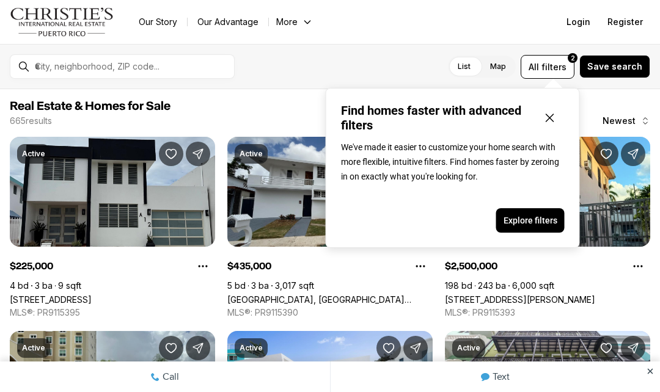
click at [547, 120] on icon "Close popover" at bounding box center [550, 118] width 15 height 15
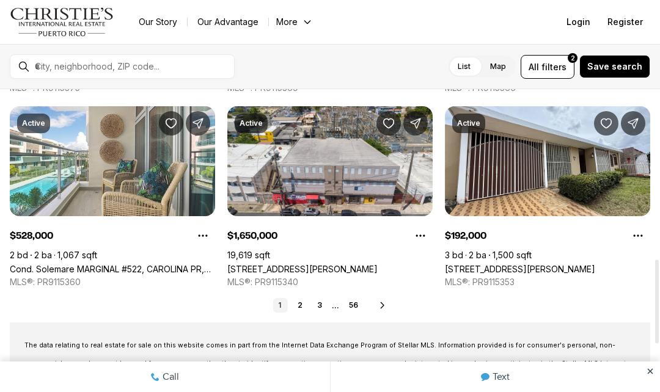
scroll to position [618, 0]
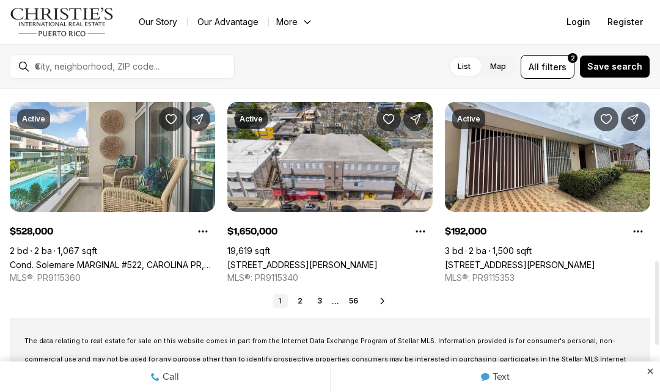
click at [306, 302] on link "2" at bounding box center [300, 301] width 15 height 15
click at [385, 301] on icon at bounding box center [383, 301] width 10 height 10
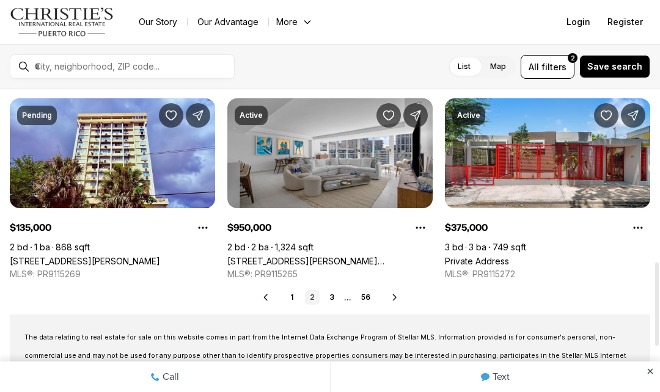
scroll to position [622, 0]
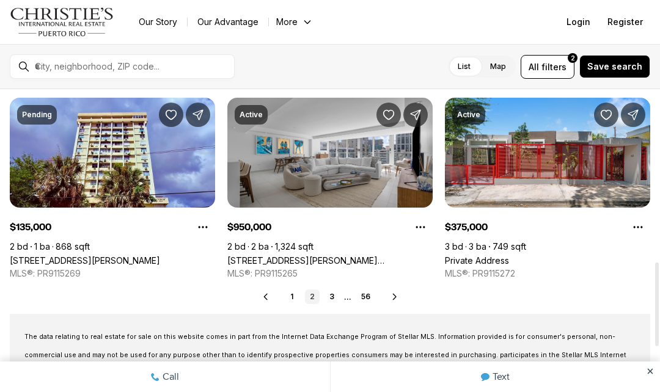
click at [393, 298] on icon at bounding box center [395, 297] width 10 height 10
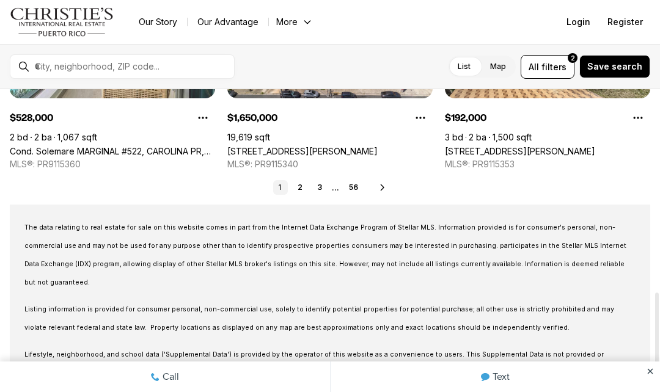
scroll to position [732, 0]
click at [378, 187] on icon at bounding box center [383, 188] width 10 height 10
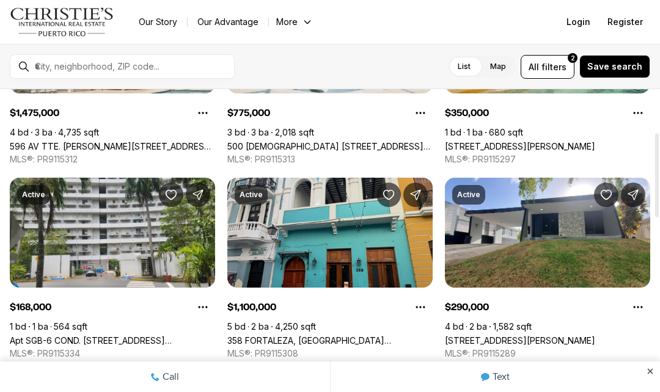
scroll to position [156, 0]
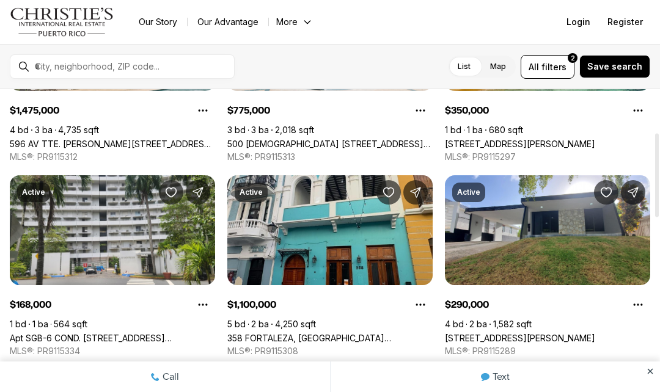
click at [551, 333] on link "[STREET_ADDRESS][PERSON_NAME]" at bounding box center [520, 338] width 150 height 10
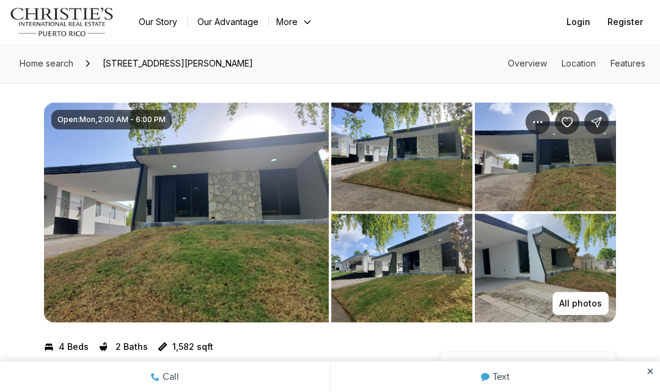
click at [412, 166] on img "View image gallery" at bounding box center [401, 157] width 141 height 109
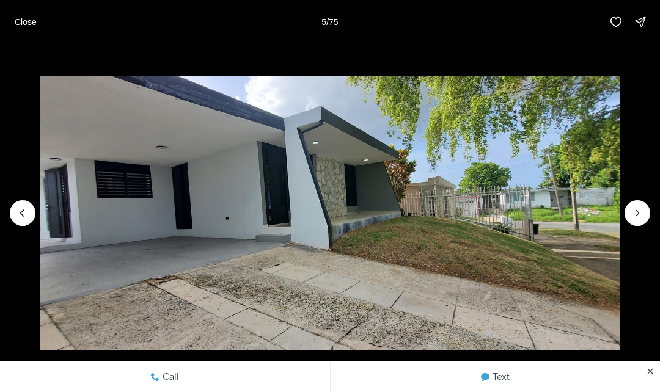
click at [638, 212] on icon "Next slide" at bounding box center [637, 213] width 3 height 6
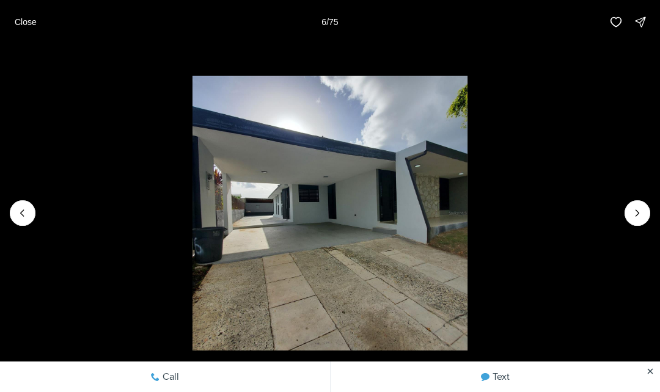
click at [635, 216] on icon "Next slide" at bounding box center [637, 213] width 12 height 12
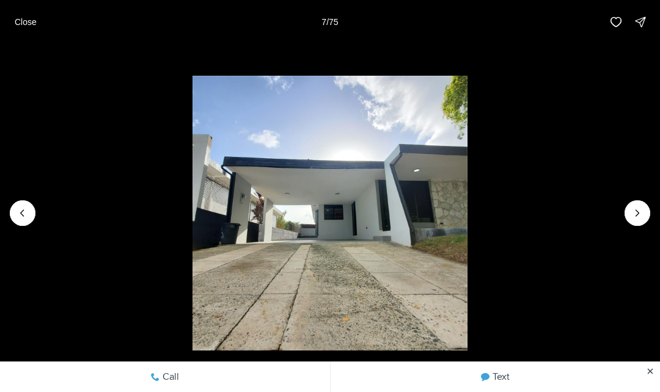
click at [632, 212] on icon "Next slide" at bounding box center [637, 213] width 12 height 12
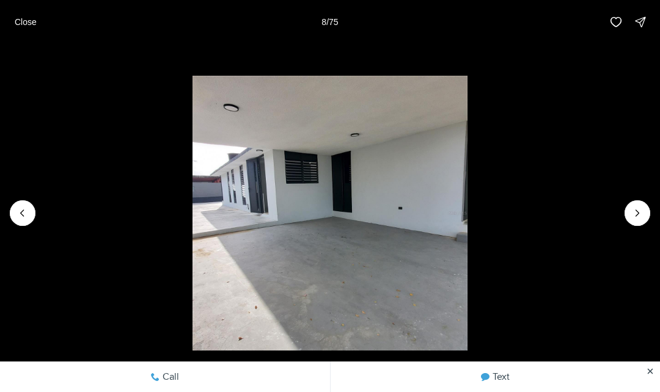
click at [628, 211] on button "Next slide" at bounding box center [638, 213] width 26 height 26
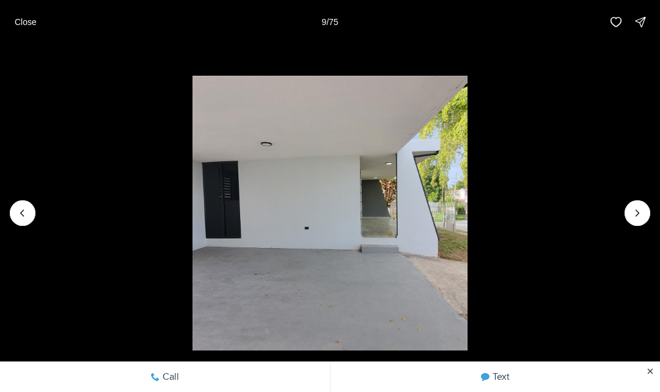
click at [628, 211] on button "Next slide" at bounding box center [638, 213] width 26 height 26
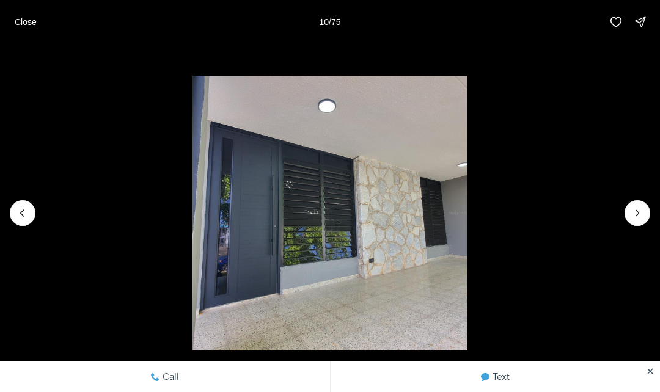
click at [632, 212] on icon "Next slide" at bounding box center [637, 213] width 12 height 12
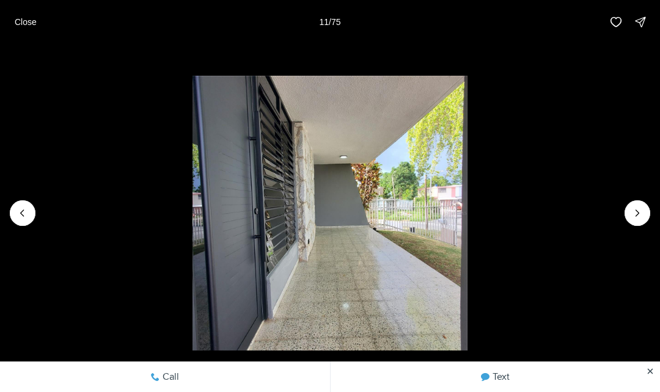
click at [627, 213] on button "Next slide" at bounding box center [638, 213] width 26 height 26
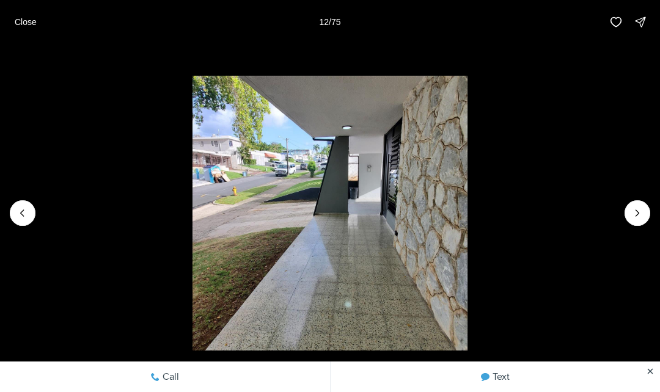
click at [632, 213] on icon "Next slide" at bounding box center [637, 213] width 12 height 12
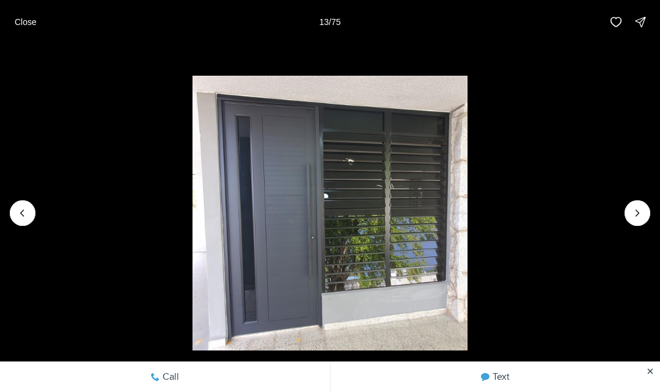
click at [632, 208] on icon "Next slide" at bounding box center [637, 213] width 12 height 12
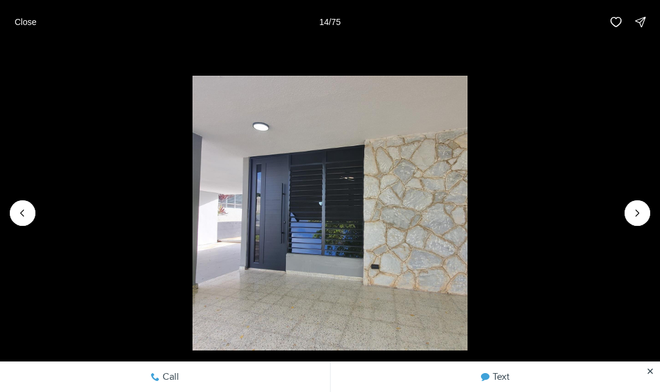
click at [631, 211] on icon "Next slide" at bounding box center [637, 213] width 12 height 12
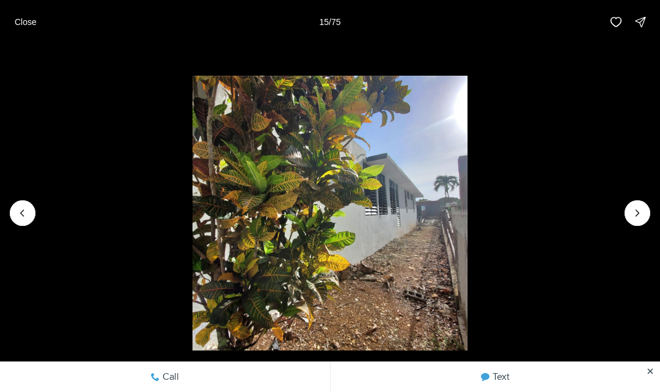
click at [637, 208] on icon "Next slide" at bounding box center [637, 213] width 12 height 12
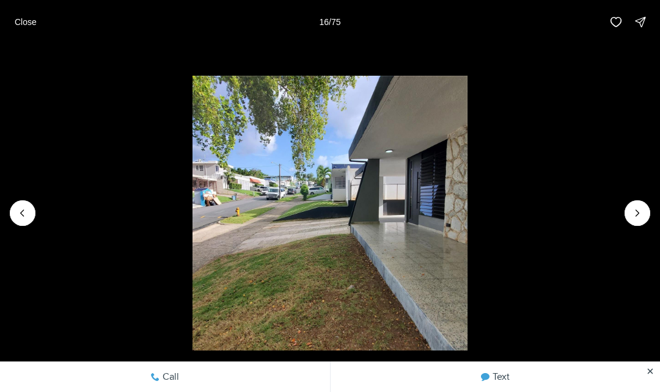
click at [631, 205] on button "Next slide" at bounding box center [638, 213] width 26 height 26
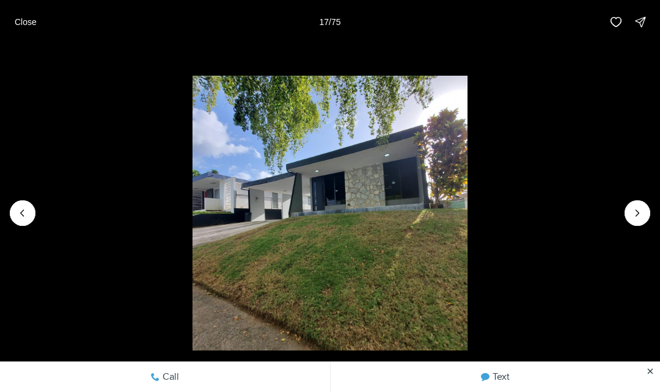
click at [193, 193] on img "17 of 75" at bounding box center [330, 213] width 274 height 274
click at [24, 204] on button "Previous slide" at bounding box center [23, 213] width 26 height 26
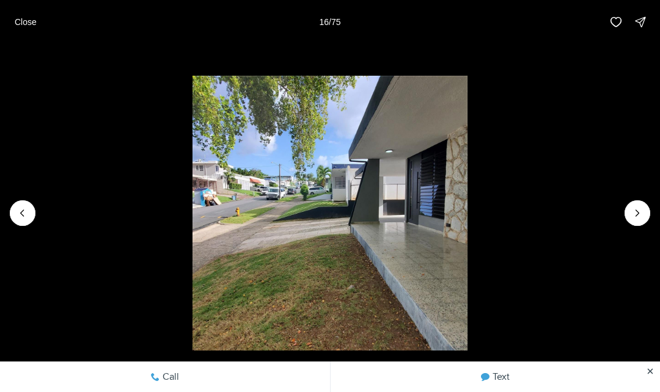
click at [26, 210] on icon "Previous slide" at bounding box center [23, 213] width 12 height 12
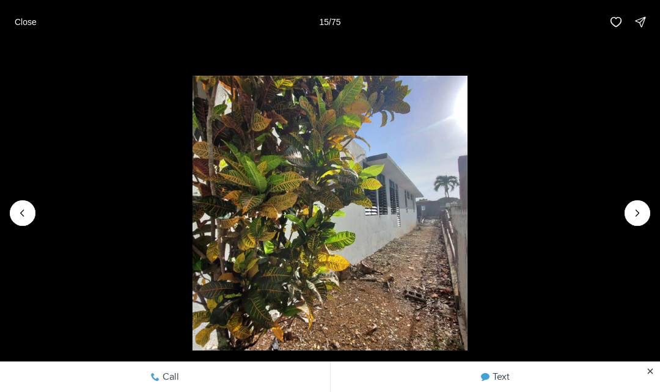
click at [638, 208] on icon "Next slide" at bounding box center [637, 213] width 12 height 12
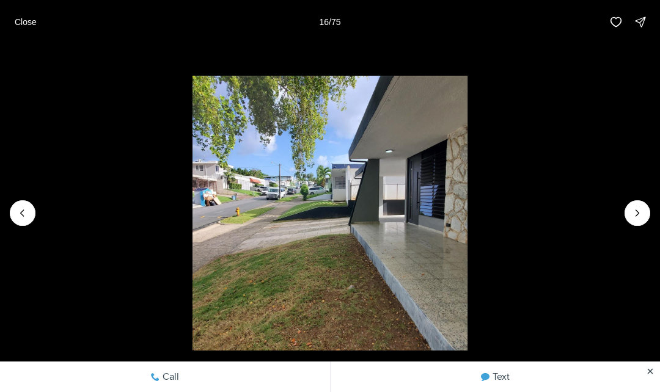
click at [628, 212] on button "Next slide" at bounding box center [638, 213] width 26 height 26
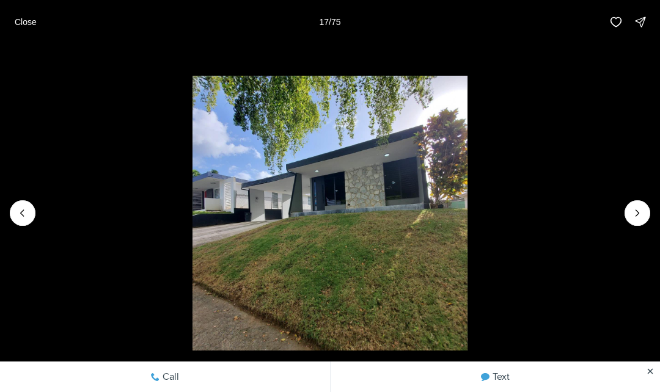
click at [635, 208] on icon "Next slide" at bounding box center [637, 213] width 12 height 12
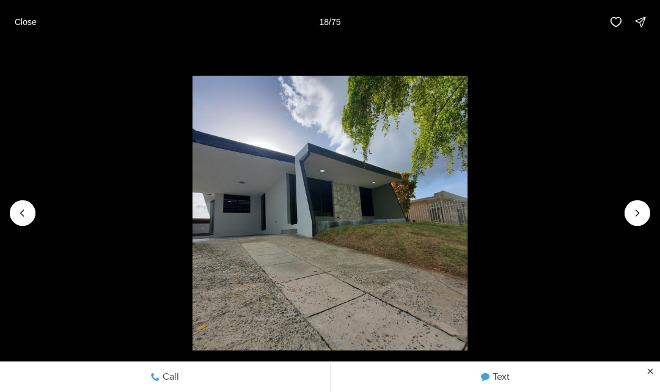
click at [627, 208] on button "Next slide" at bounding box center [638, 213] width 26 height 26
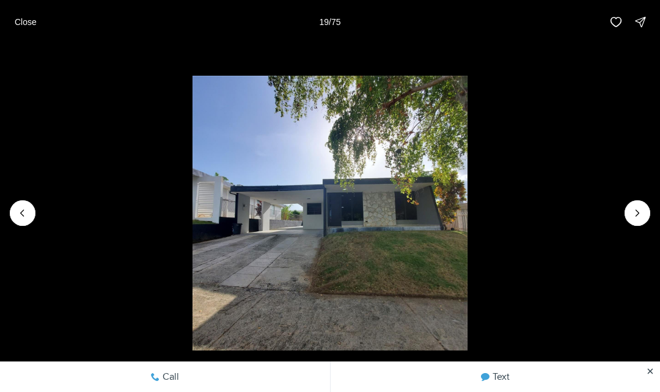
click at [635, 203] on button "Next slide" at bounding box center [638, 213] width 26 height 26
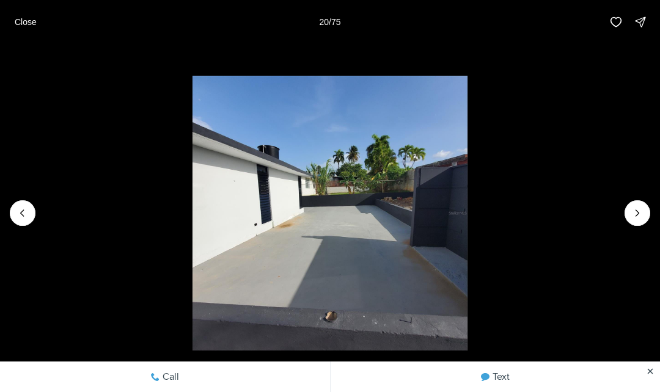
click at [637, 210] on icon "Next slide" at bounding box center [637, 213] width 12 height 12
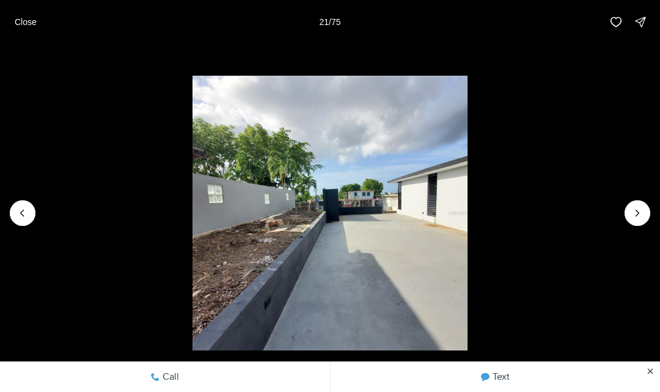
click at [638, 211] on icon "Next slide" at bounding box center [637, 213] width 12 height 12
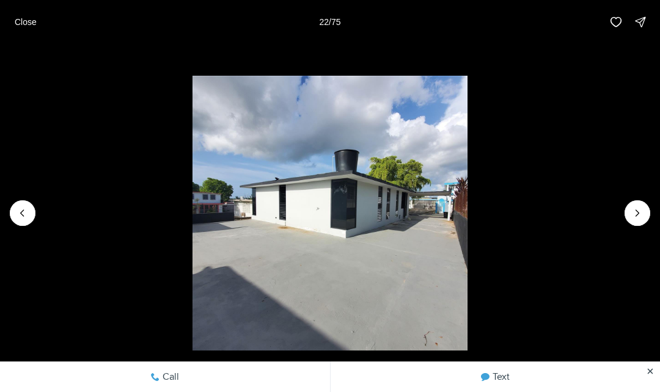
click at [638, 212] on icon "Next slide" at bounding box center [637, 213] width 12 height 12
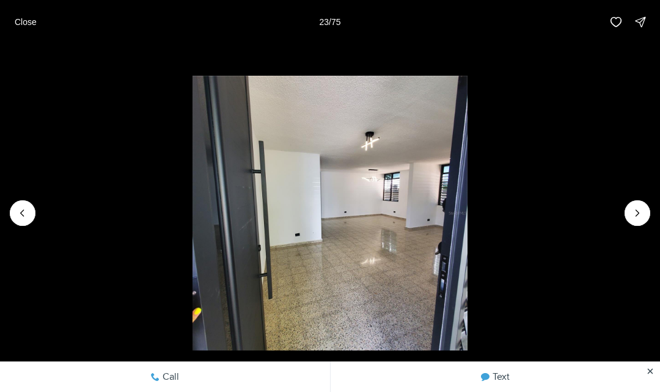
click at [641, 208] on icon "Next slide" at bounding box center [637, 213] width 12 height 12
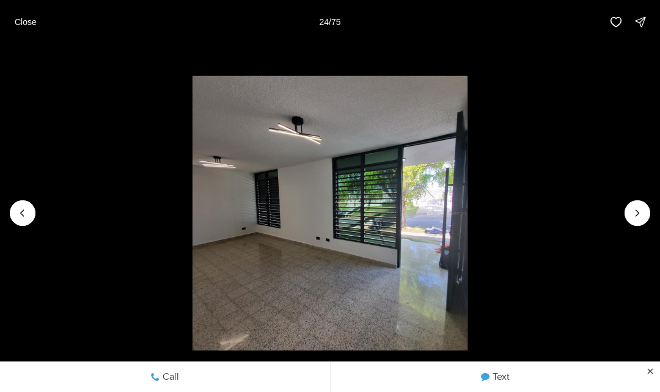
click at [637, 208] on icon "Next slide" at bounding box center [637, 213] width 12 height 12
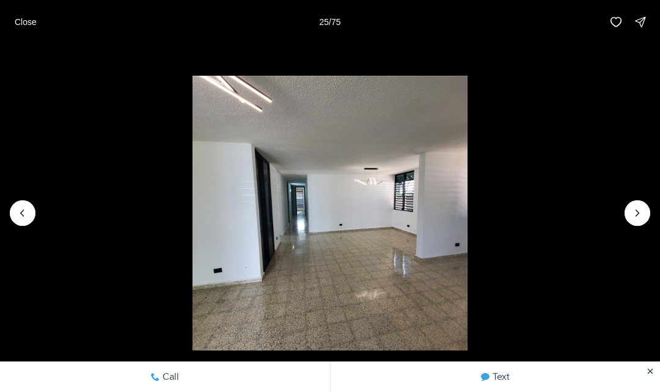
click at [633, 208] on icon "Next slide" at bounding box center [637, 213] width 12 height 12
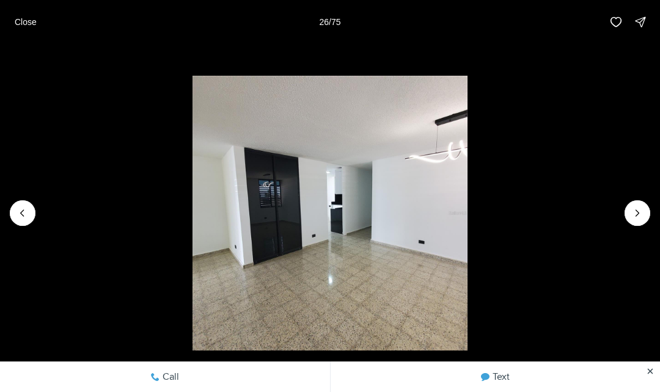
click at [636, 209] on icon "Next slide" at bounding box center [637, 213] width 12 height 12
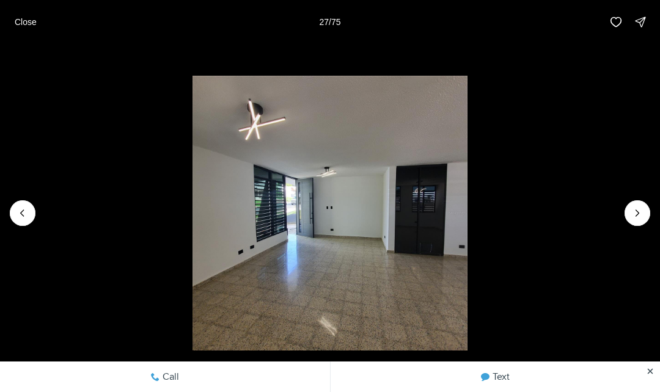
click at [636, 207] on icon "Next slide" at bounding box center [637, 213] width 12 height 12
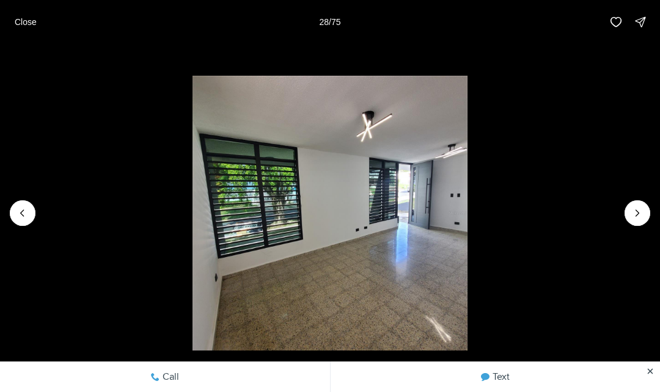
click at [638, 208] on icon "Next slide" at bounding box center [637, 213] width 12 height 12
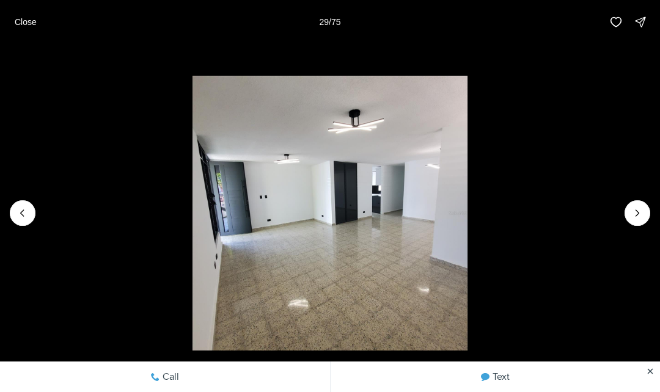
click at [635, 208] on icon "Next slide" at bounding box center [637, 213] width 12 height 12
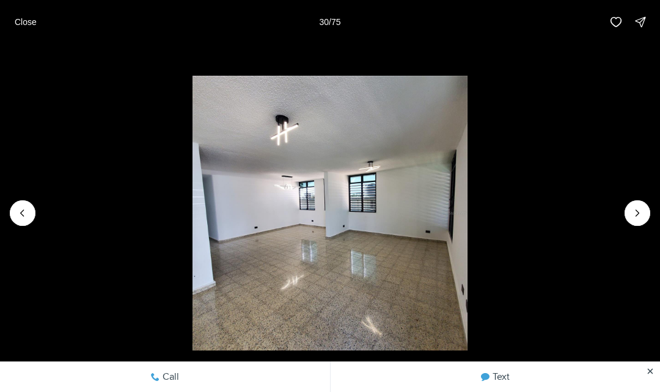
click at [639, 212] on icon "Next slide" at bounding box center [637, 213] width 12 height 12
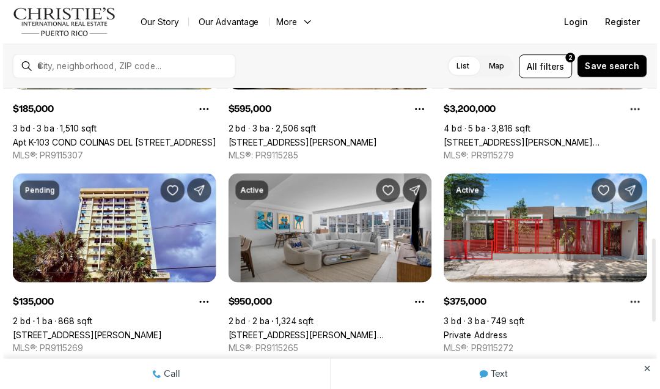
scroll to position [555, 0]
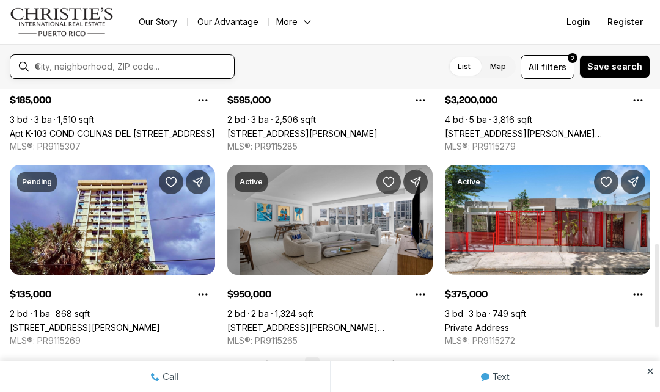
click at [64, 64] on input "text" at bounding box center [132, 66] width 194 height 11
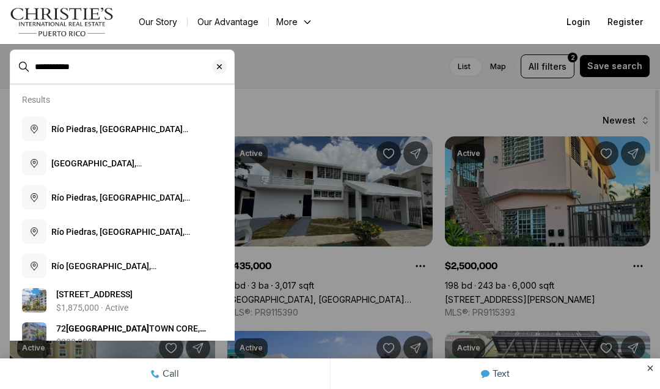
click at [167, 130] on span "Río Piedras, [GEOGRAPHIC_DATA][PERSON_NAME], [US_STATE]" at bounding box center [119, 135] width 137 height 22
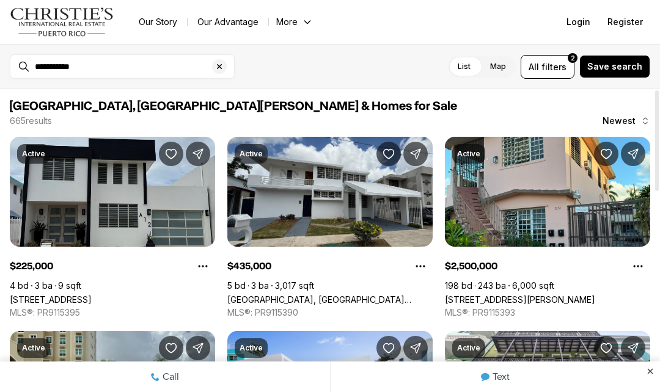
type input "**********"
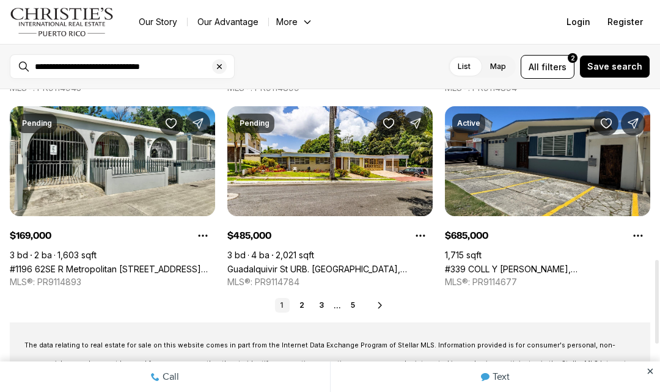
scroll to position [614, 0]
click at [383, 307] on icon at bounding box center [380, 306] width 10 height 10
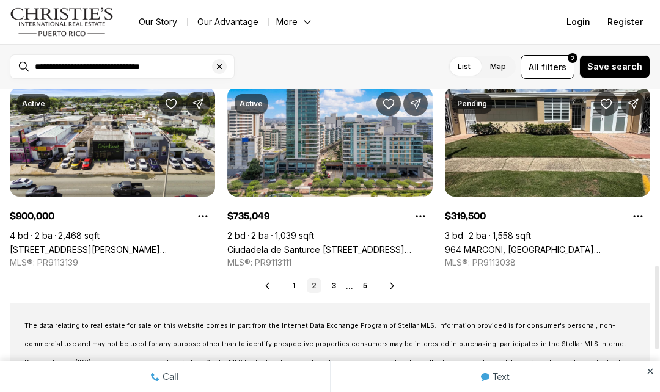
scroll to position [634, 0]
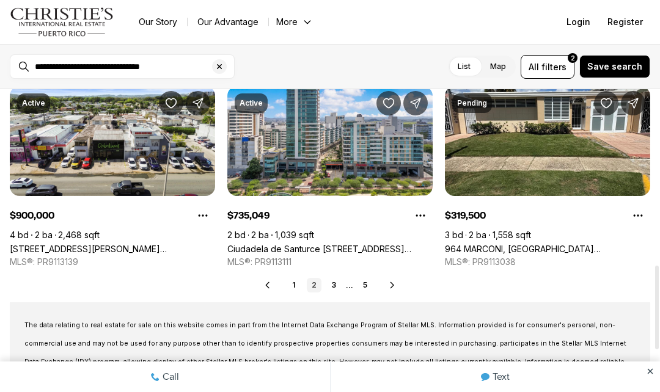
click at [394, 289] on icon at bounding box center [393, 286] width 10 height 10
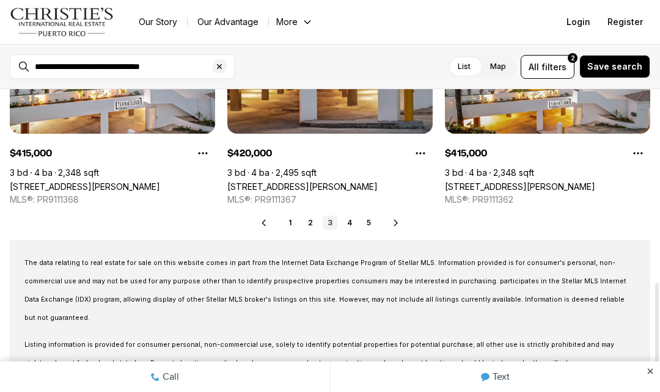
scroll to position [696, 0]
click at [394, 220] on icon at bounding box center [395, 223] width 3 height 6
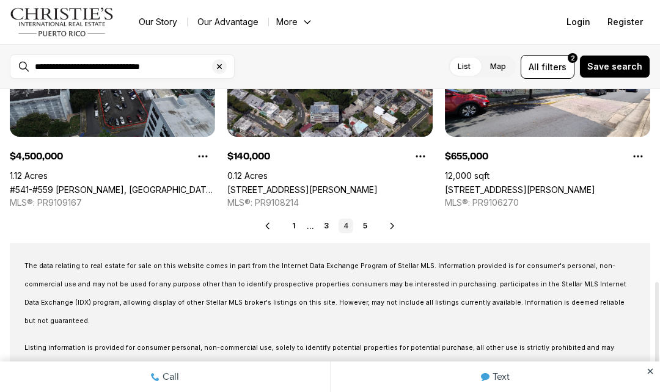
scroll to position [694, 0]
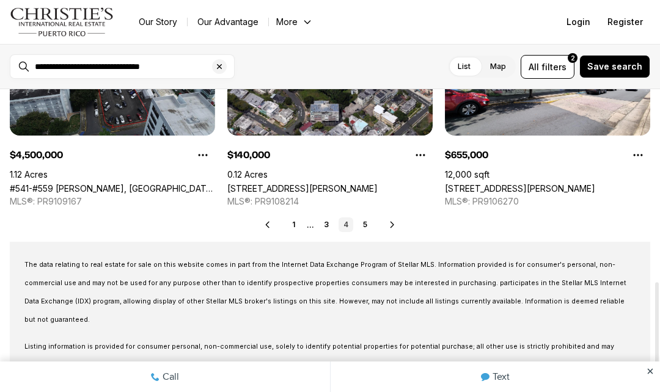
click at [390, 224] on icon at bounding box center [393, 225] width 10 height 10
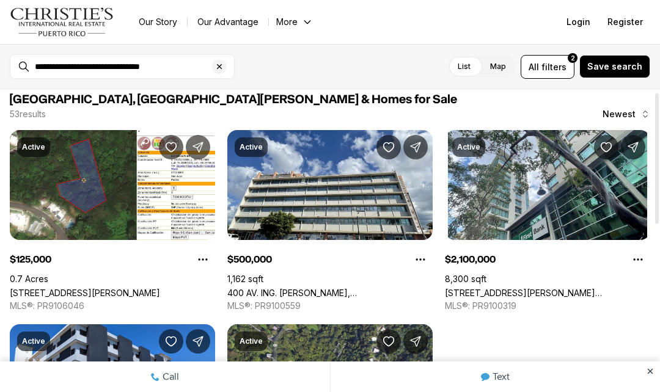
scroll to position [6, 0]
